Goal: Information Seeking & Learning: Learn about a topic

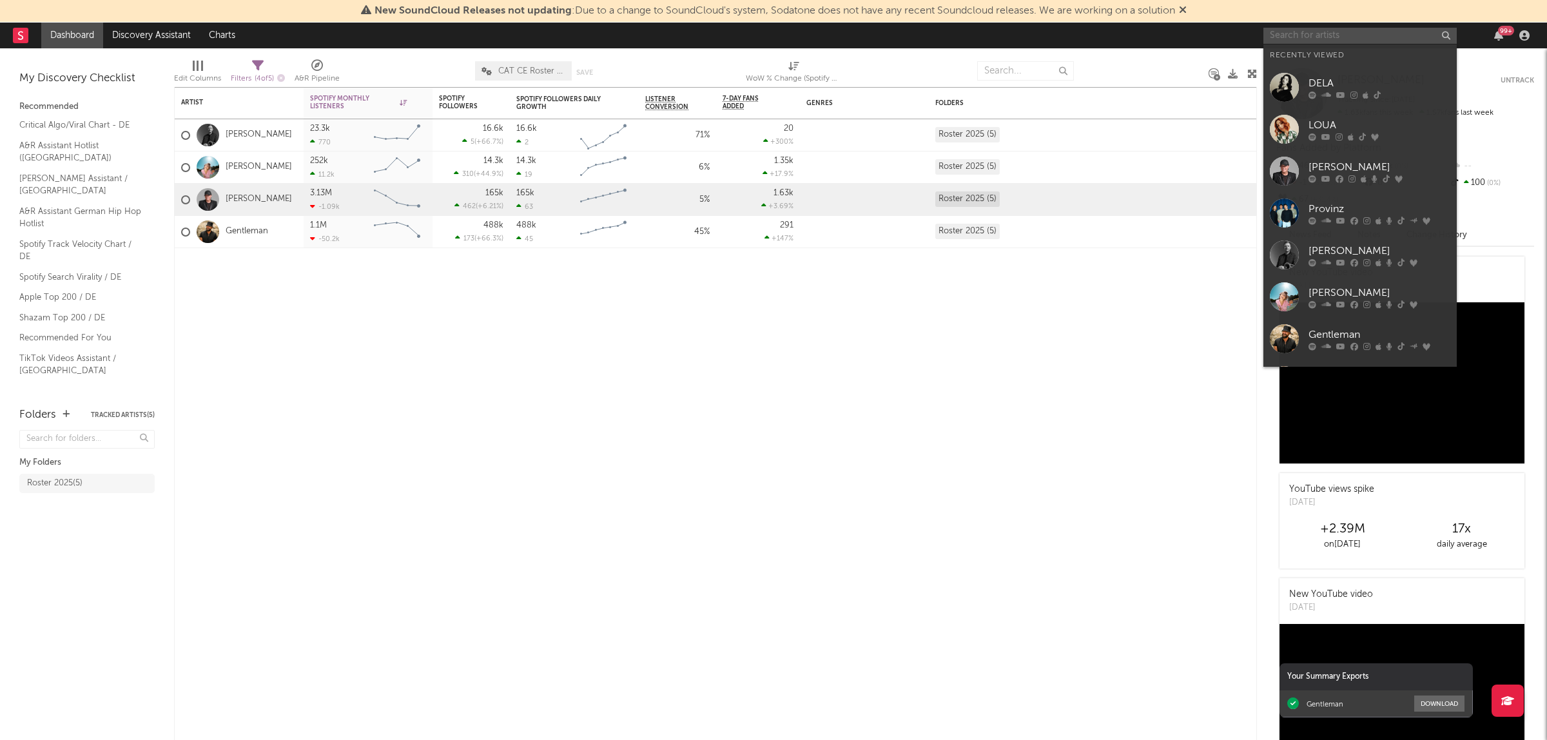
click at [1354, 31] on input "text" at bounding box center [1360, 36] width 193 height 16
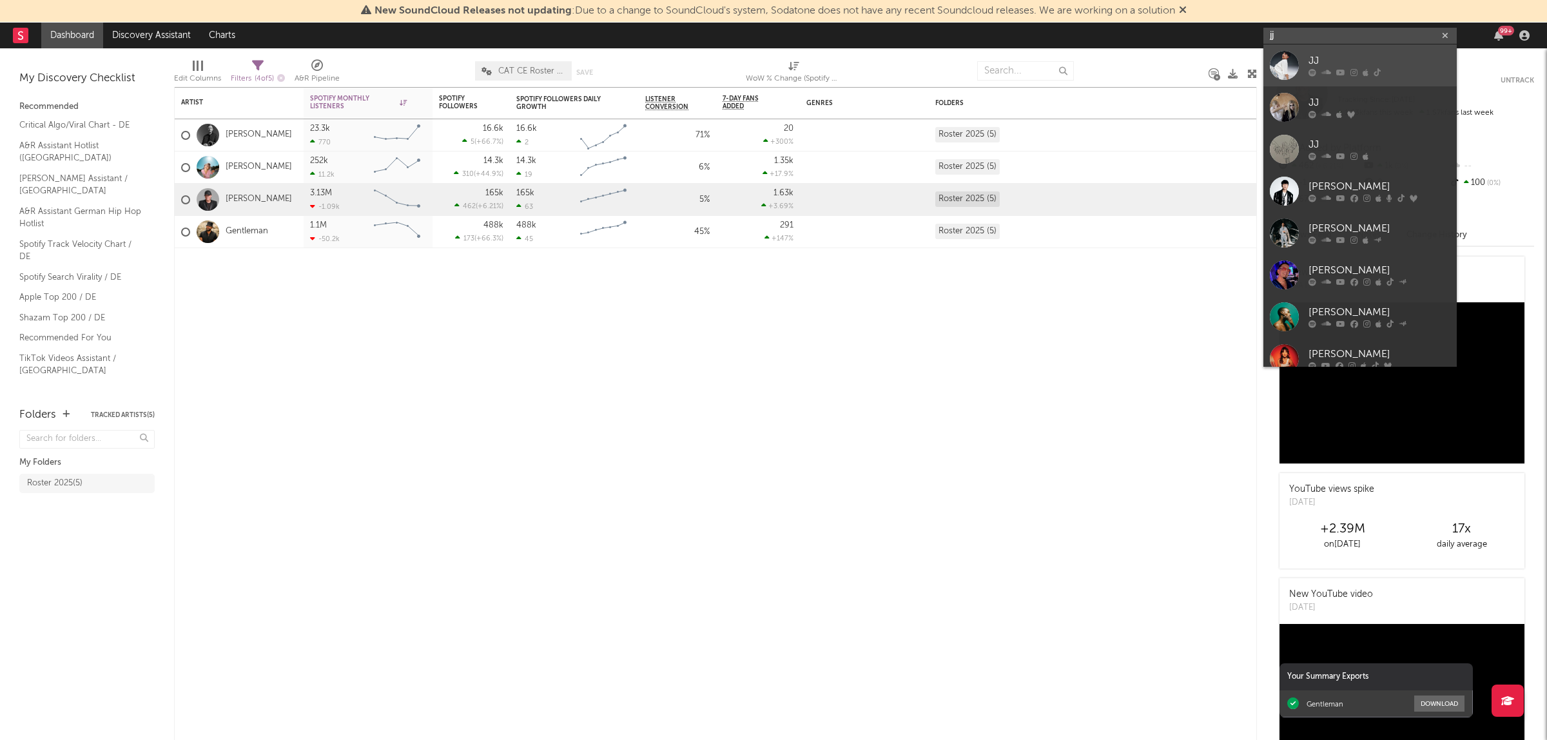
type input "jj"
click at [1349, 54] on div "JJ" at bounding box center [1380, 61] width 142 height 15
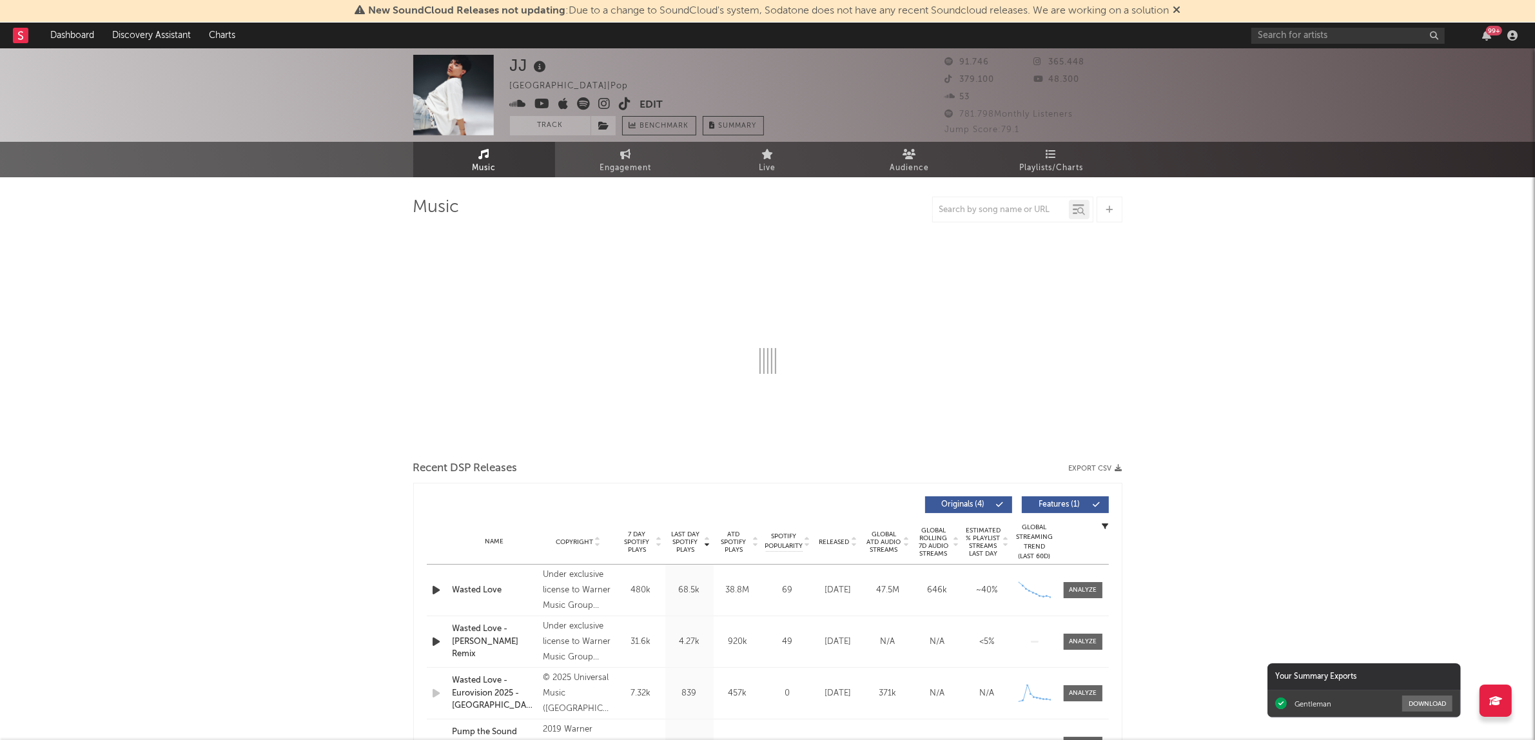
select select "6m"
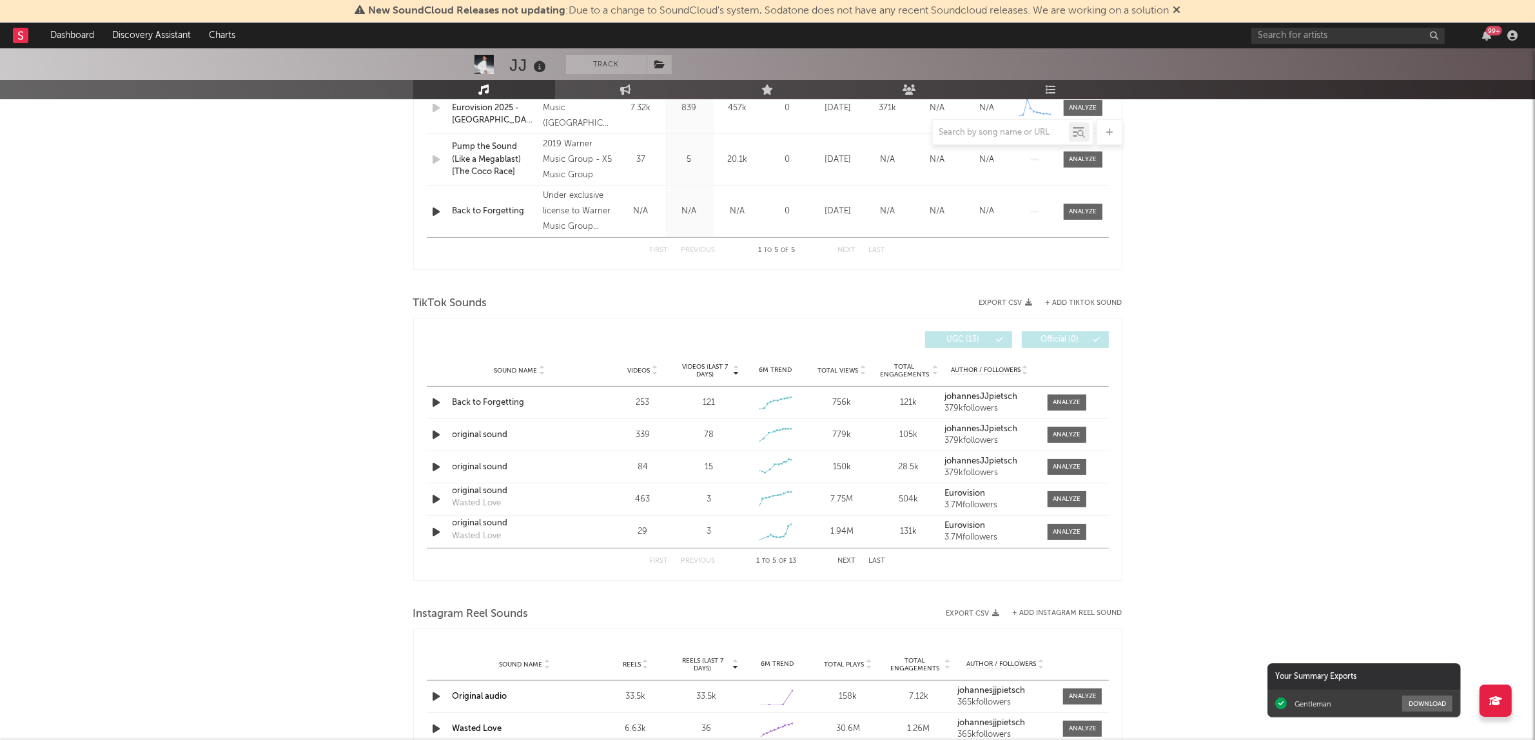
scroll to position [725, 0]
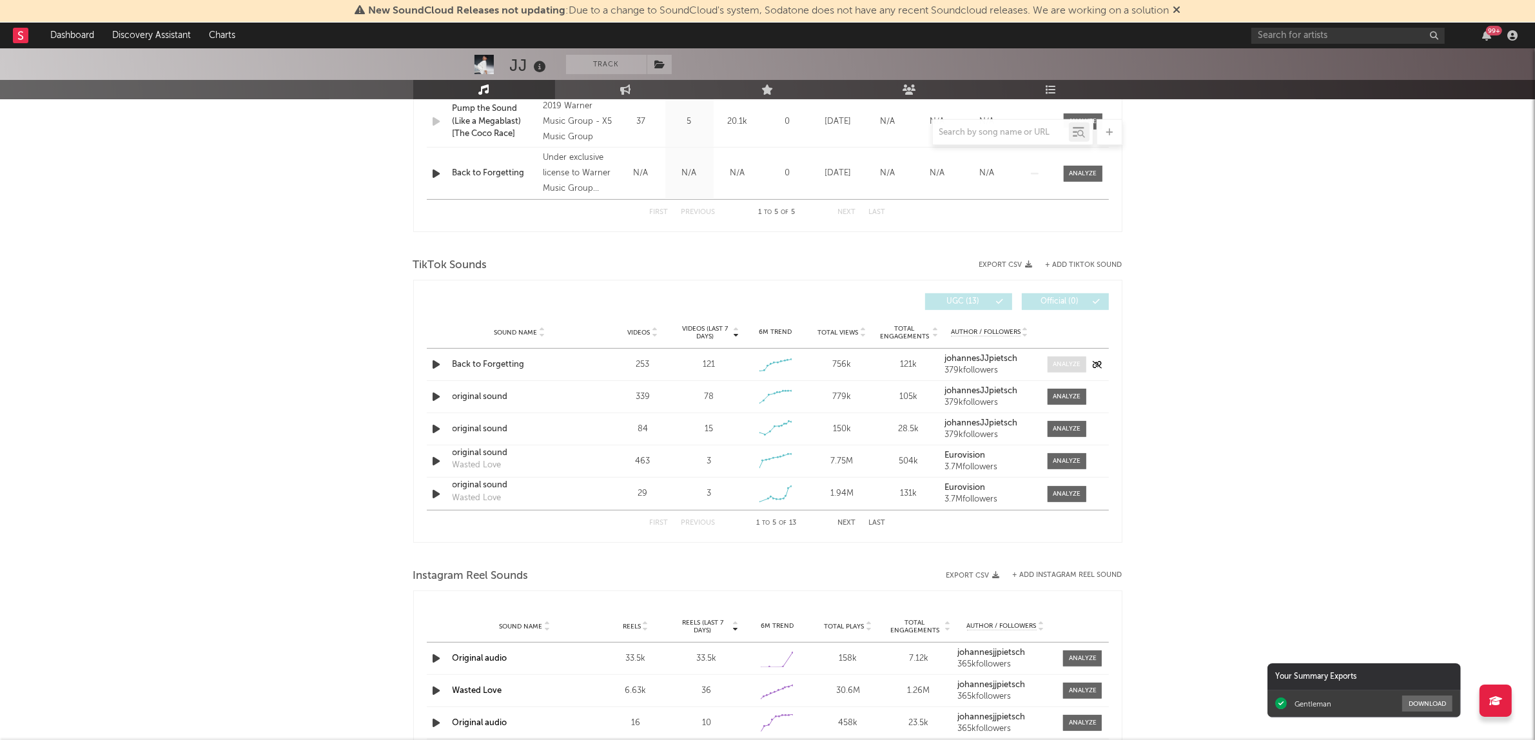
click at [1055, 364] on div at bounding box center [1067, 365] width 28 height 10
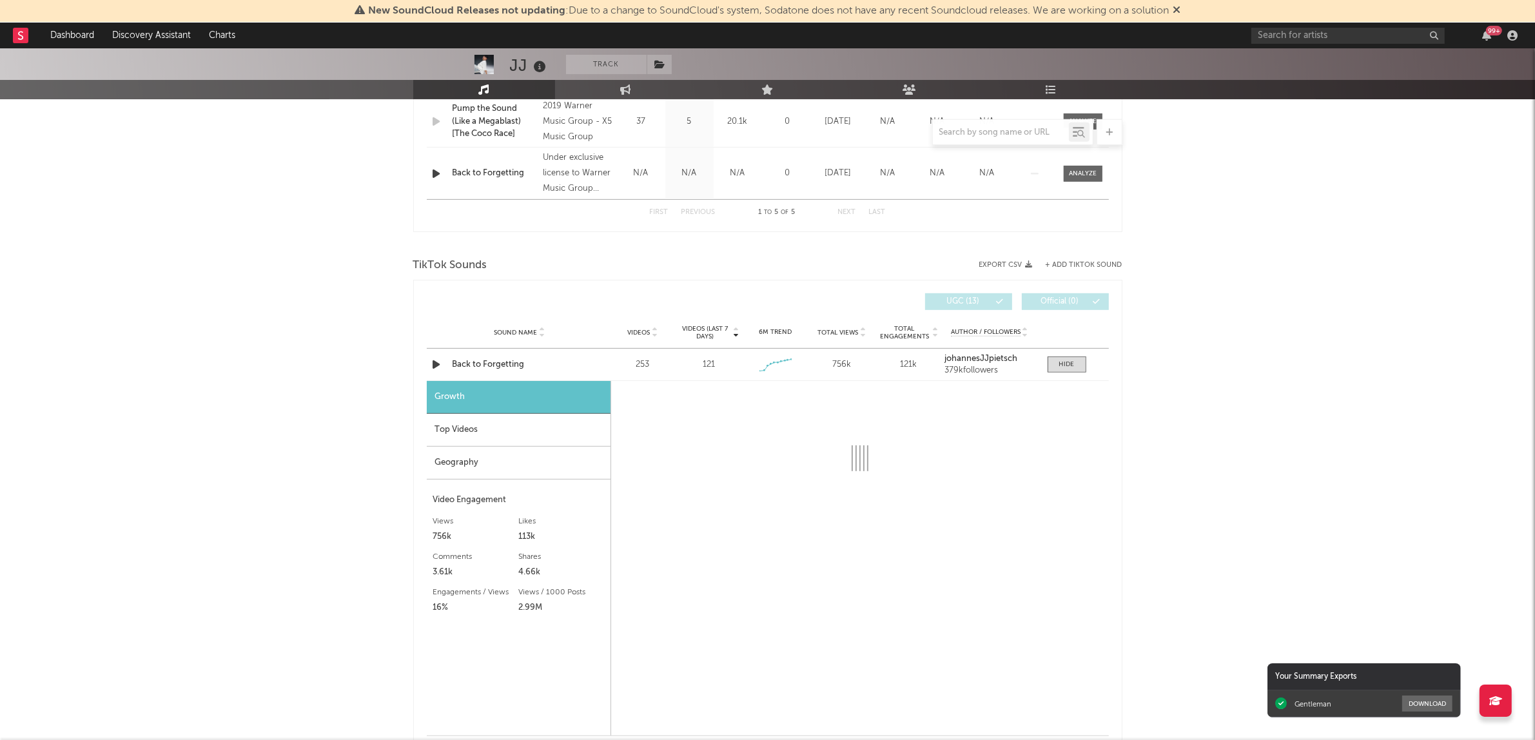
select select "1w"
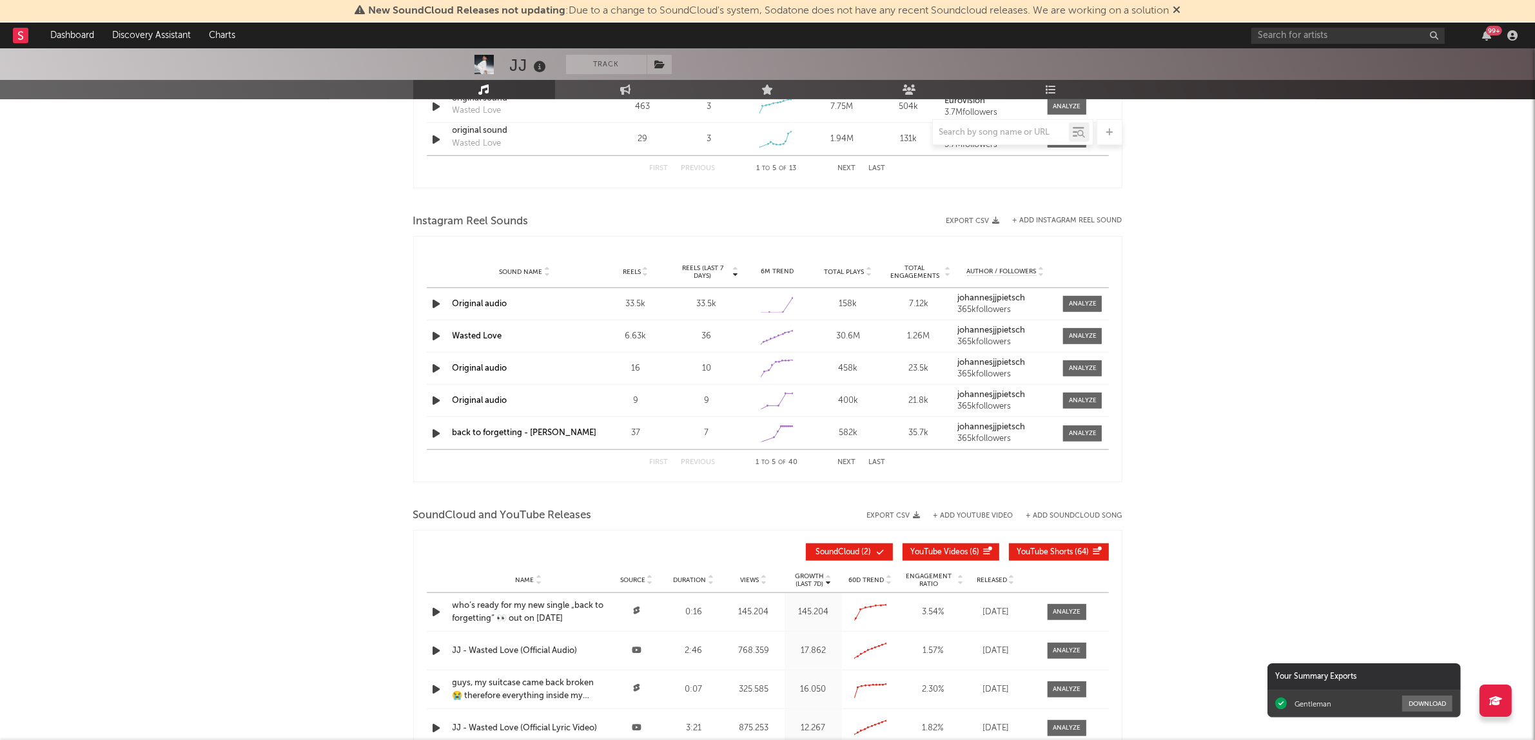
scroll to position [1450, 0]
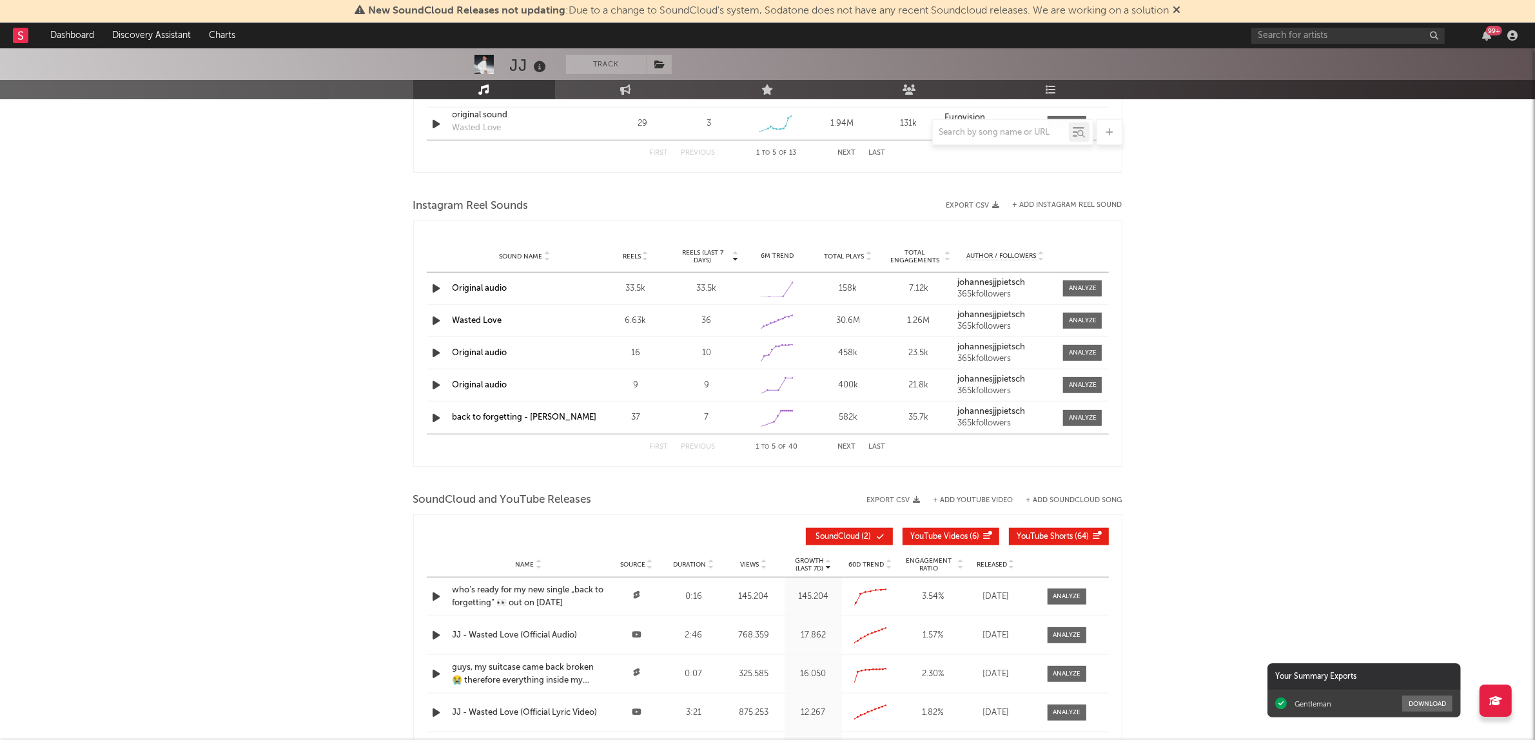
click at [477, 290] on link "Original audio" at bounding box center [480, 288] width 55 height 8
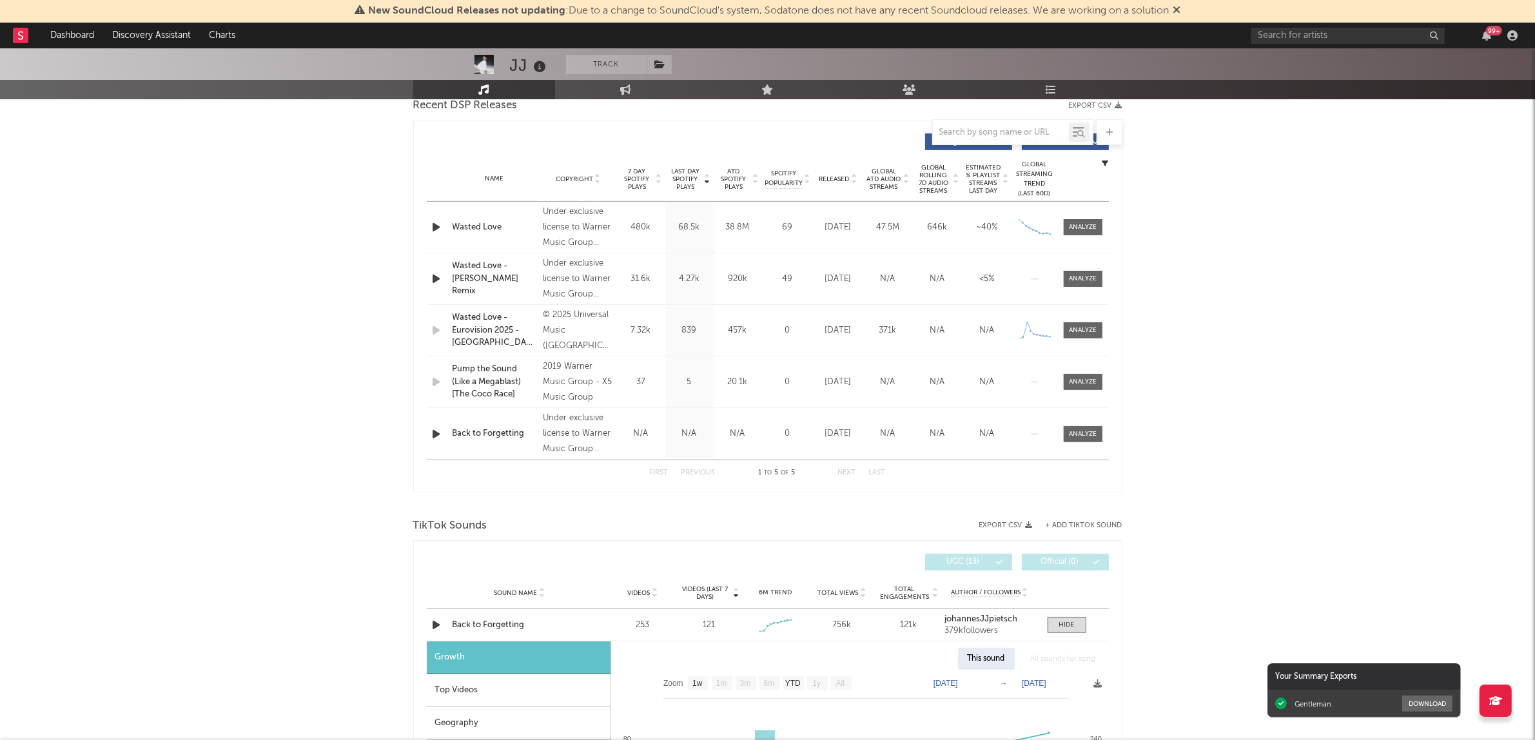
scroll to position [483, 0]
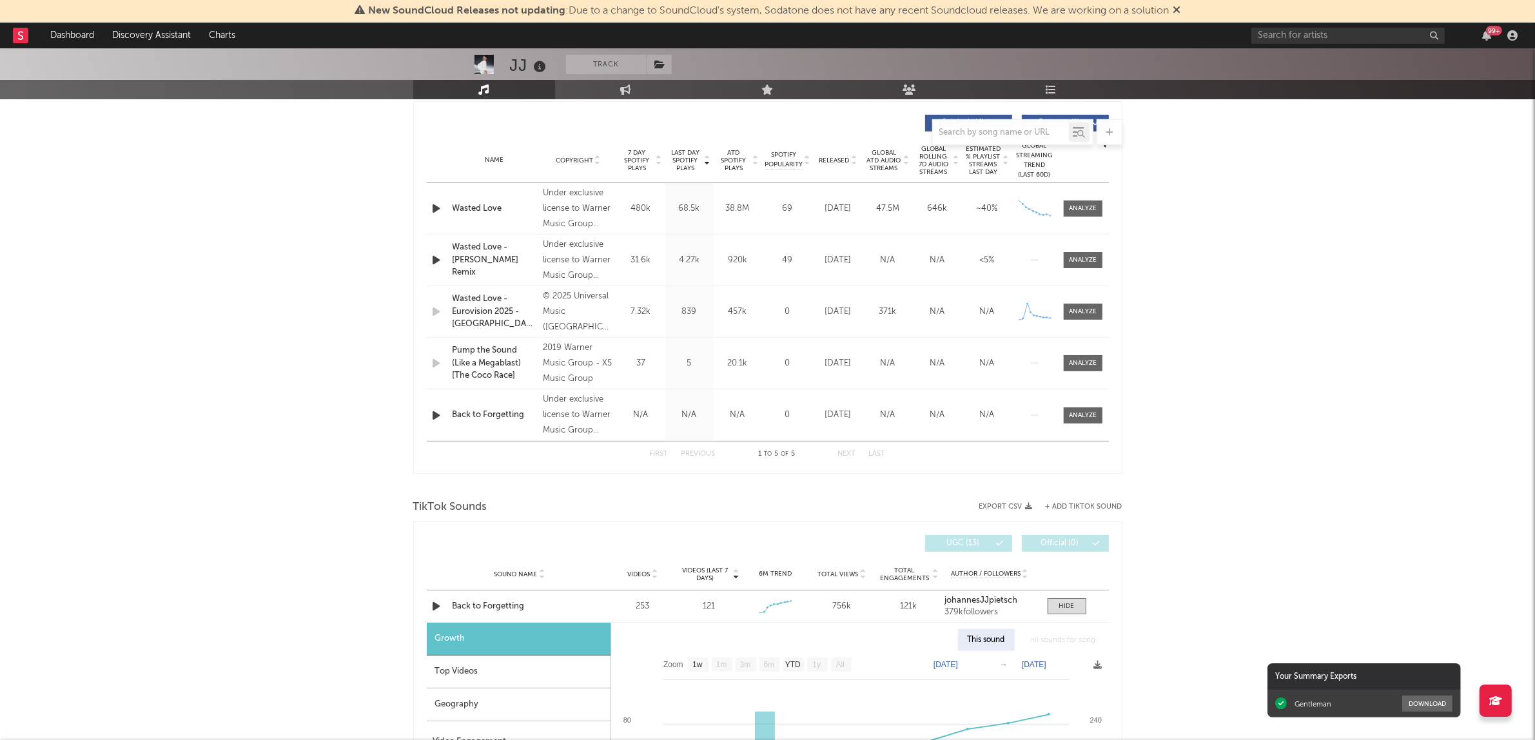
click at [449, 414] on div "Name Back to Forgetting" at bounding box center [494, 415] width 91 height 13
click at [487, 414] on div "Back to Forgetting" at bounding box center [495, 415] width 84 height 13
